Goal: Transaction & Acquisition: Subscribe to service/newsletter

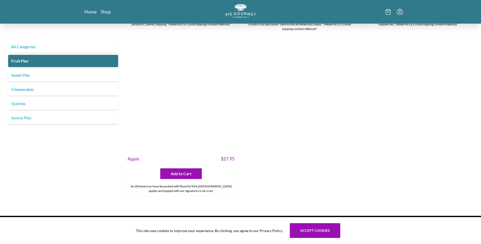
scroll to position [659, 0]
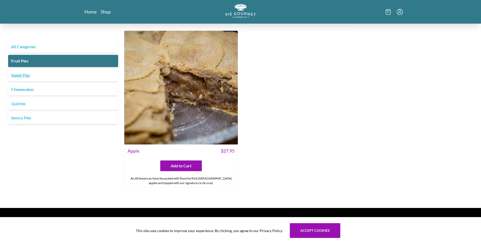
click at [22, 74] on link "Sweet Pies" at bounding box center [63, 75] width 110 height 12
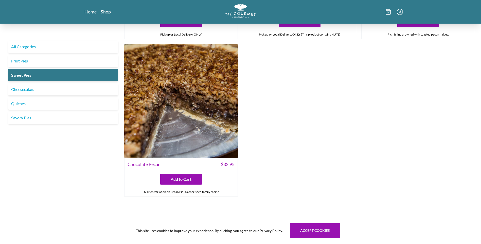
scroll to position [304, 0]
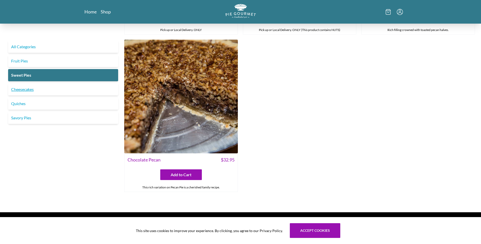
click at [22, 87] on link "Cheesecakes" at bounding box center [63, 89] width 110 height 12
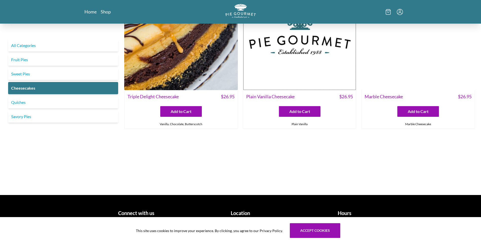
scroll to position [56, 0]
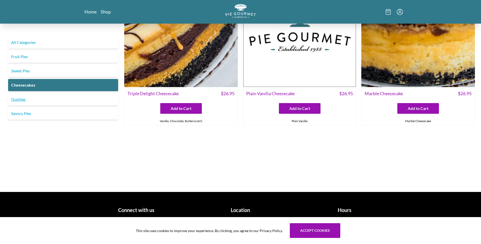
click at [15, 98] on link "Quiches" at bounding box center [63, 99] width 110 height 12
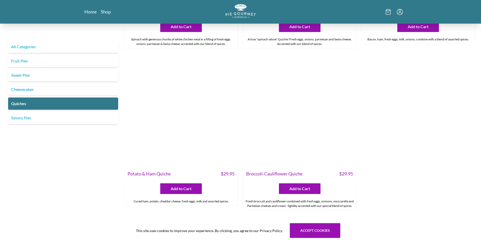
scroll to position [304, 0]
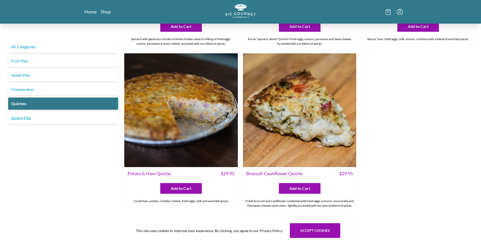
click at [21, 117] on link "Savory Pies" at bounding box center [63, 118] width 110 height 12
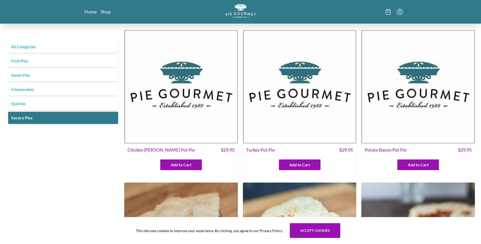
click at [401, 12] on icon "Menu" at bounding box center [400, 12] width 6 height 6
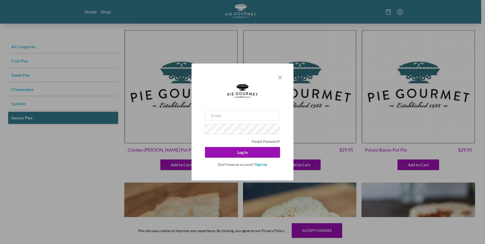
click at [279, 77] on icon "Close panel" at bounding box center [280, 77] width 6 height 6
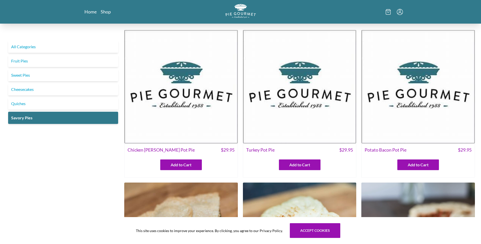
click at [388, 11] on icon at bounding box center [388, 12] width 5 height 6
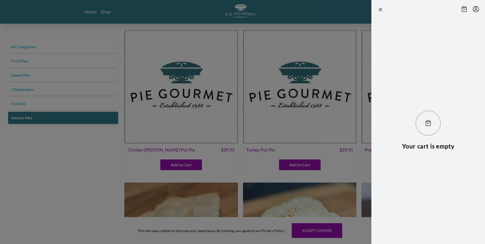
click at [332, 12] on div at bounding box center [242, 122] width 485 height 244
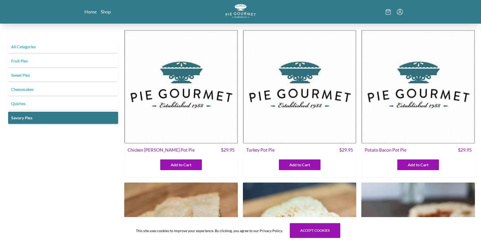
click at [400, 12] on icon "Menu" at bounding box center [400, 10] width 2 height 3
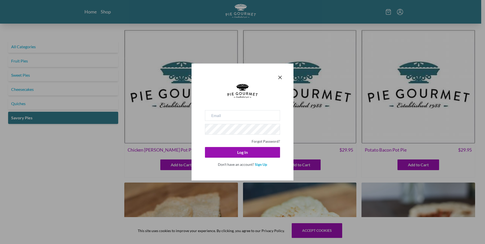
click at [259, 164] on link "Sign Up" at bounding box center [261, 164] width 12 height 4
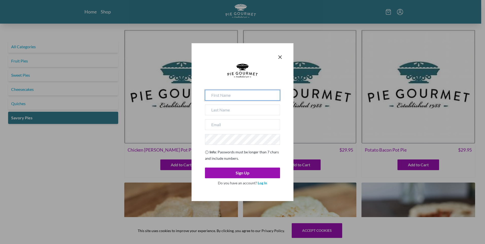
click at [237, 93] on input at bounding box center [242, 95] width 75 height 11
type input "ZAN"
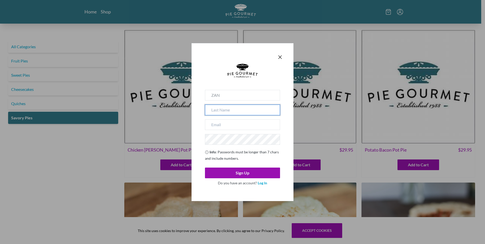
click at [225, 111] on input at bounding box center [242, 109] width 75 height 11
type input "[PERSON_NAME]"
click at [220, 125] on input "email" at bounding box center [242, 124] width 75 height 11
type input "[EMAIL_ADDRESS][DOMAIN_NAME]"
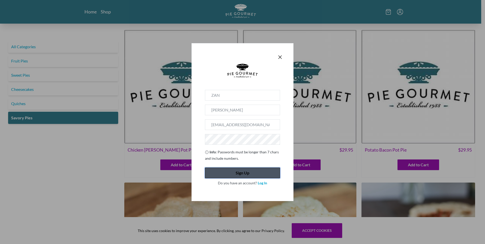
click at [241, 170] on button "Sign Up" at bounding box center [242, 172] width 75 height 11
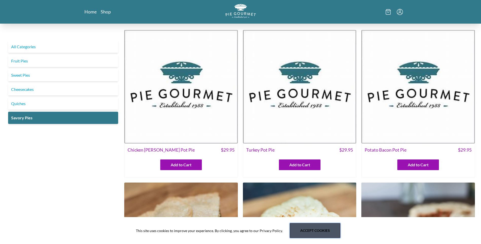
click at [309, 229] on button "Accept cookies" at bounding box center [315, 230] width 50 height 15
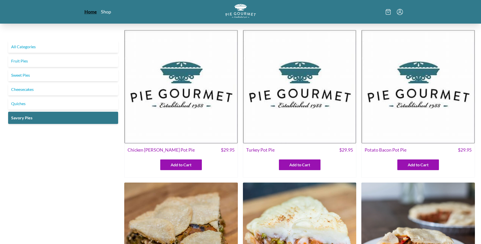
click at [90, 11] on link "Home" at bounding box center [90, 12] width 12 height 6
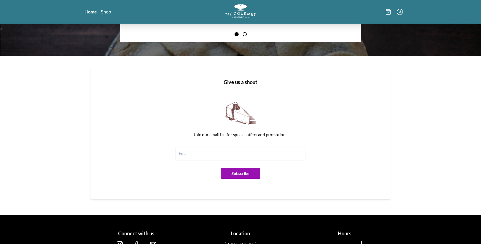
scroll to position [607, 0]
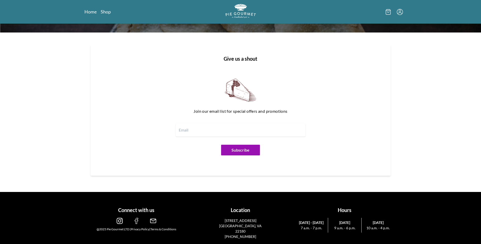
click at [194, 129] on input "email" at bounding box center [241, 129] width 130 height 13
type input "[EMAIL_ADDRESS][DOMAIN_NAME]"
click at [238, 150] on button "Subscribe" at bounding box center [240, 150] width 39 height 11
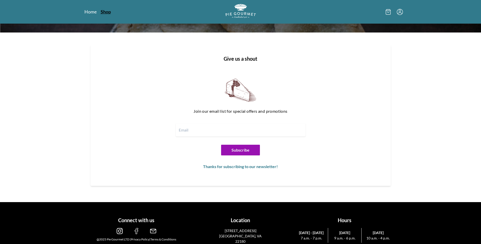
click at [107, 12] on link "Shop" at bounding box center [106, 12] width 10 height 6
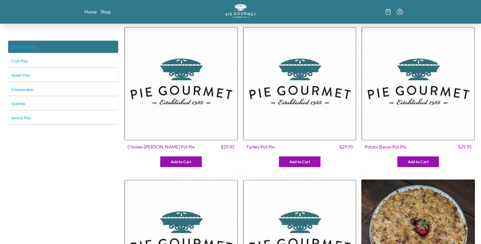
click at [31, 45] on link "All Categories" at bounding box center [63, 47] width 110 height 12
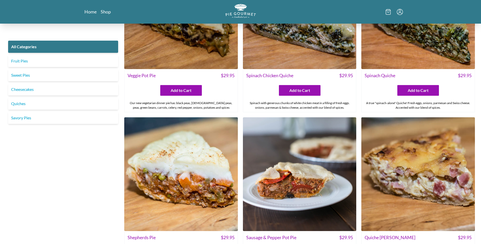
scroll to position [558, 0]
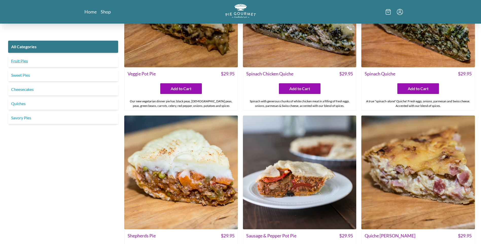
click at [25, 60] on link "Fruit Pies" at bounding box center [63, 61] width 110 height 12
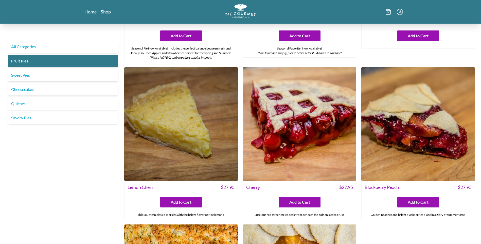
scroll to position [127, 0]
